Goal: Check status: Check status

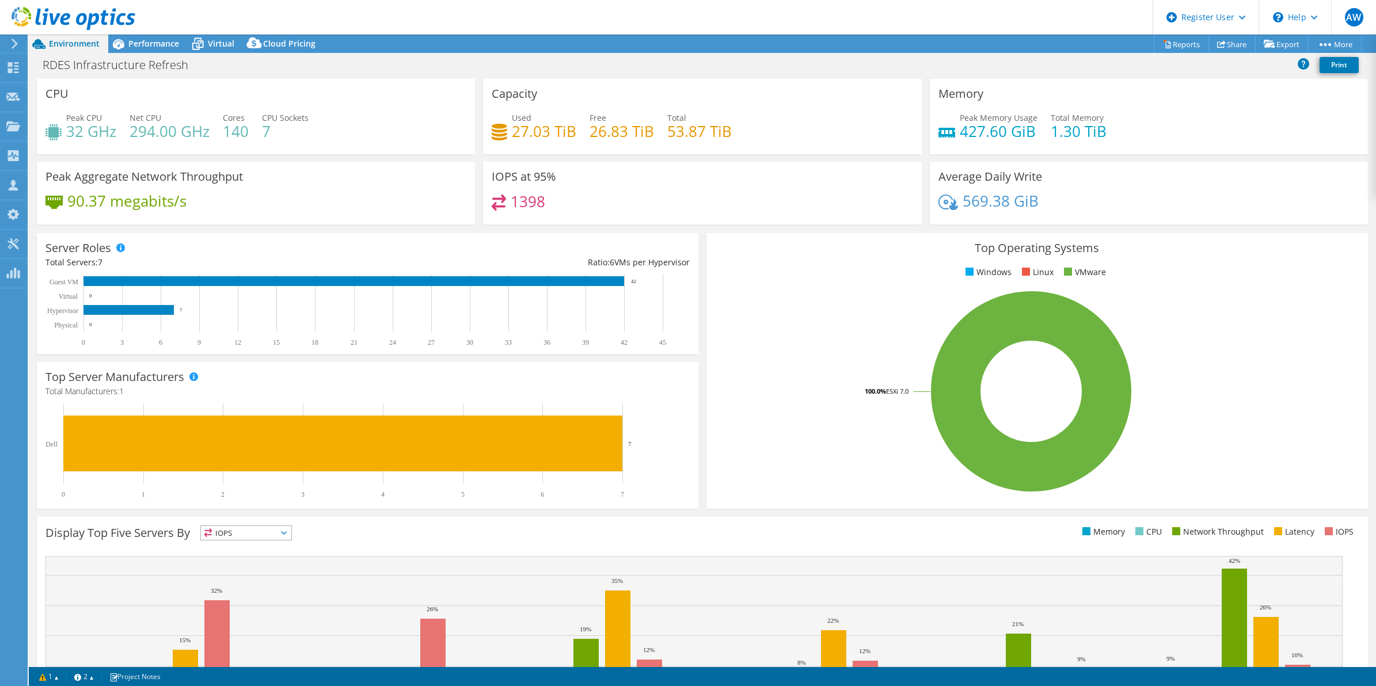
select select "USD"
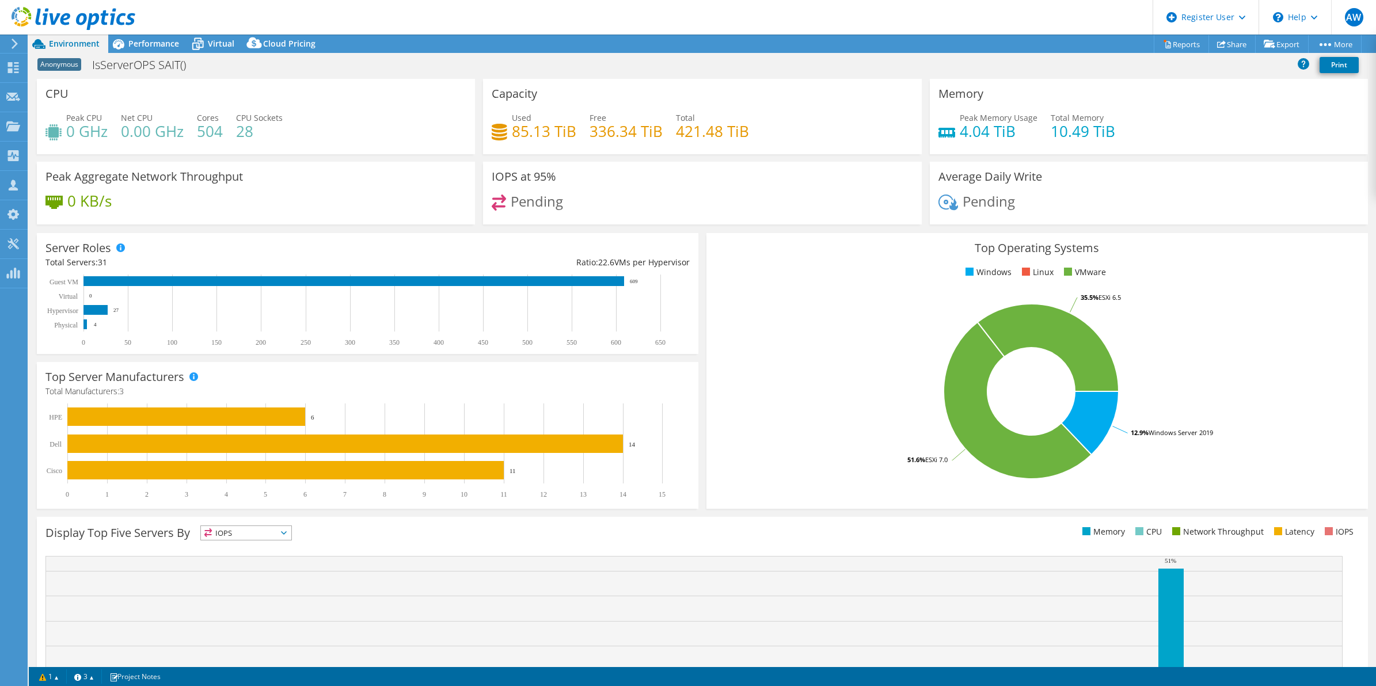
select select "USD"
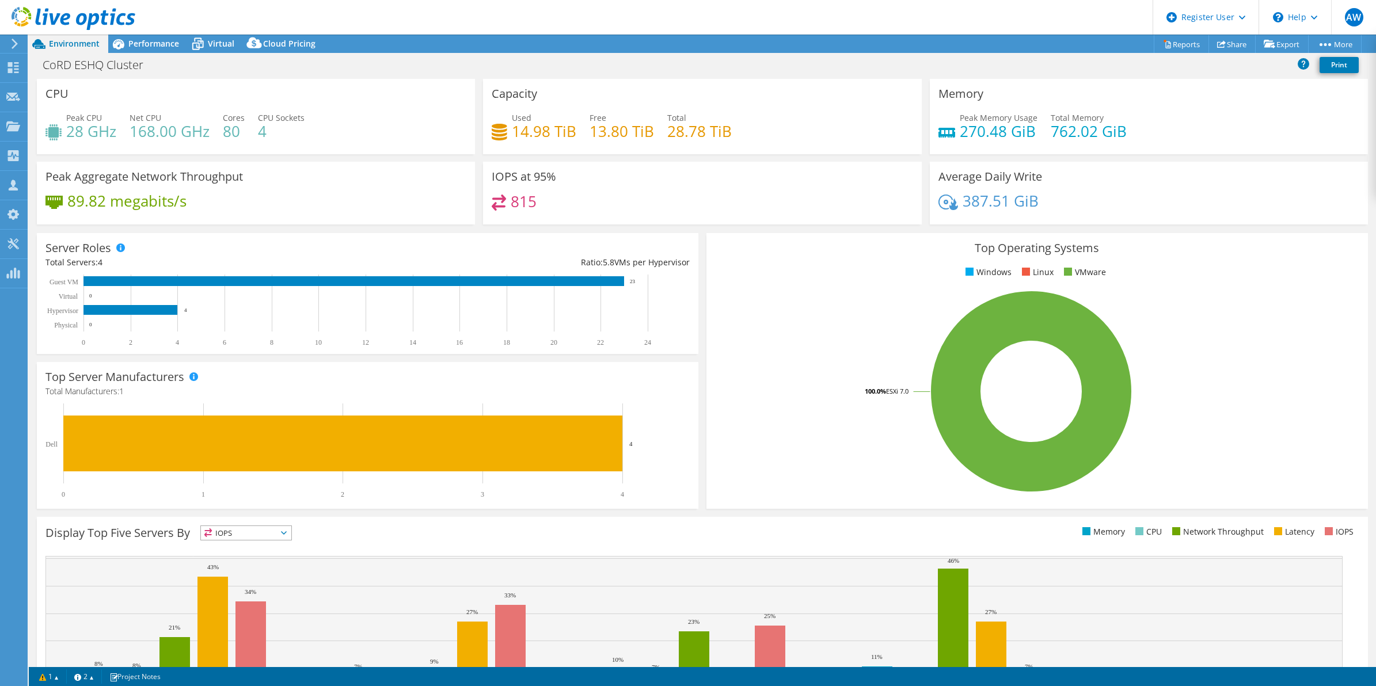
select select "Canada"
select select "CAD"
